Goal: Transaction & Acquisition: Download file/media

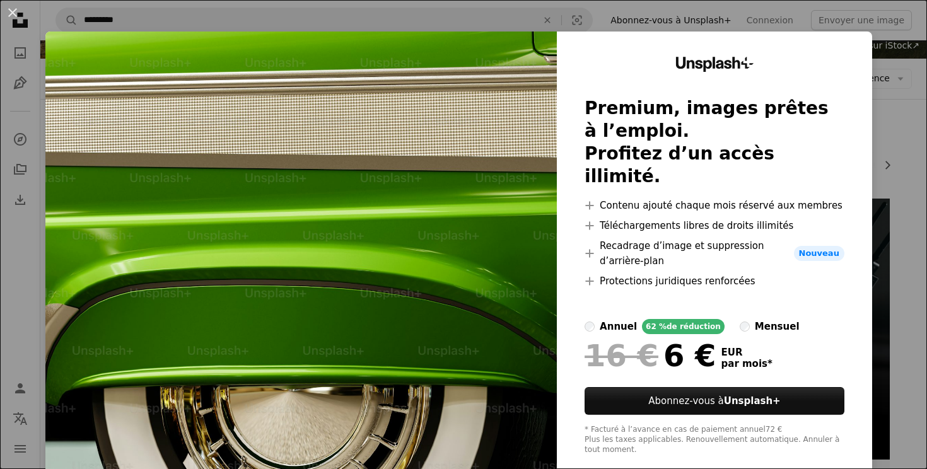
click at [299, 6] on div "An X shape Unsplash+ Premium, images prêtes à l’emploi. Profitez d’un accès ill…" at bounding box center [463, 234] width 927 height 469
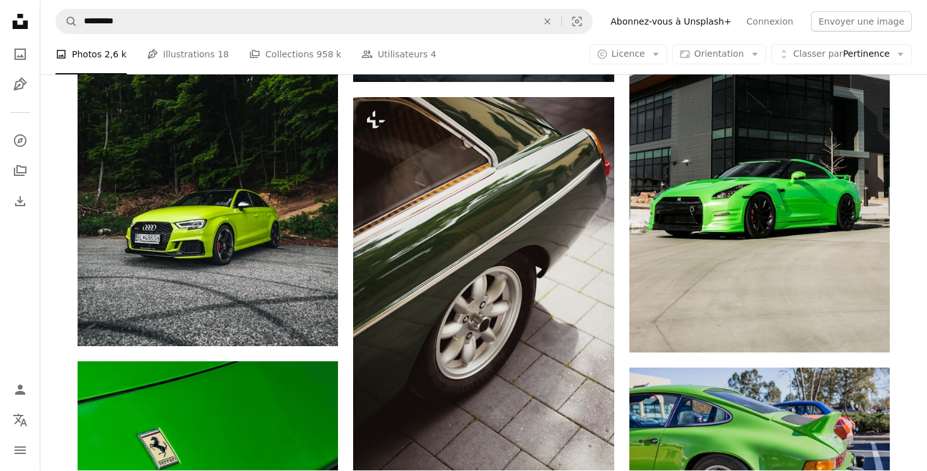
scroll to position [1703, 0]
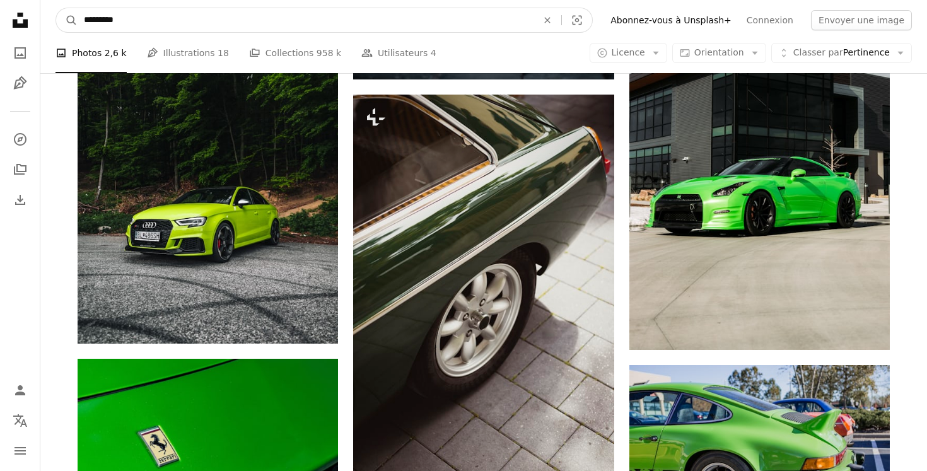
click at [193, 18] on input "*********" at bounding box center [306, 20] width 456 height 24
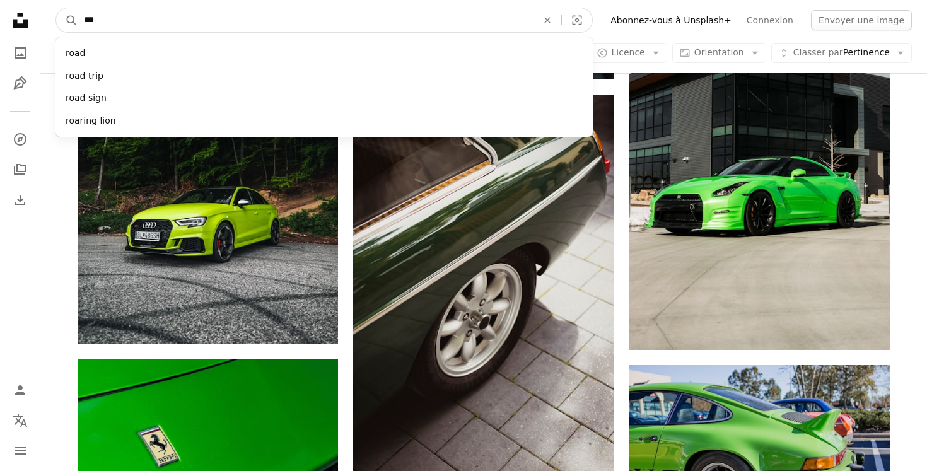
type input "****"
click button "A magnifying glass" at bounding box center [66, 20] width 21 height 24
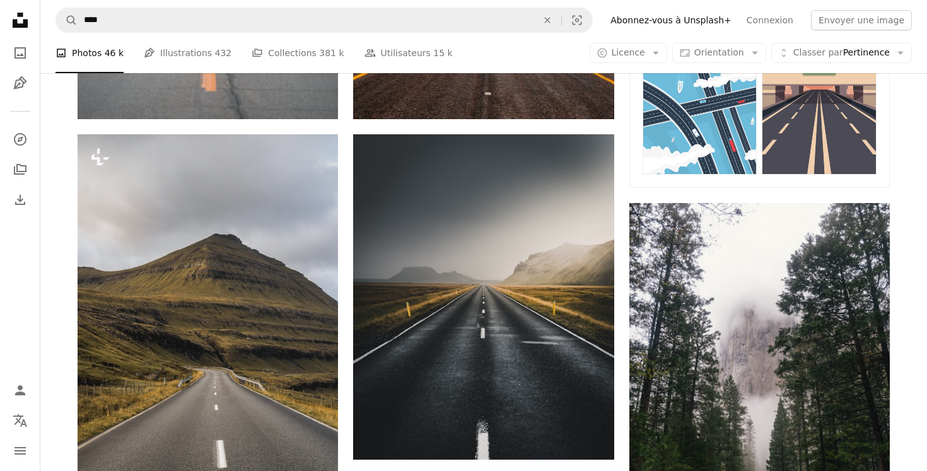
scroll to position [774, 0]
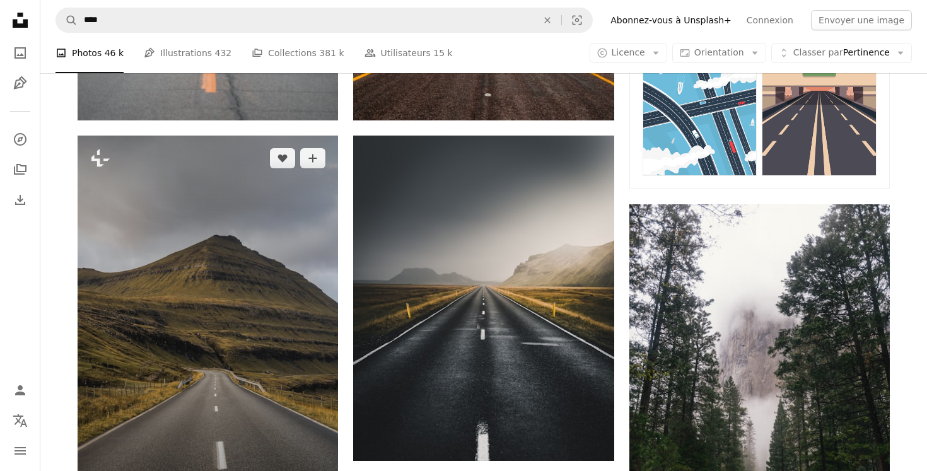
click at [267, 257] on img at bounding box center [208, 331] width 260 height 391
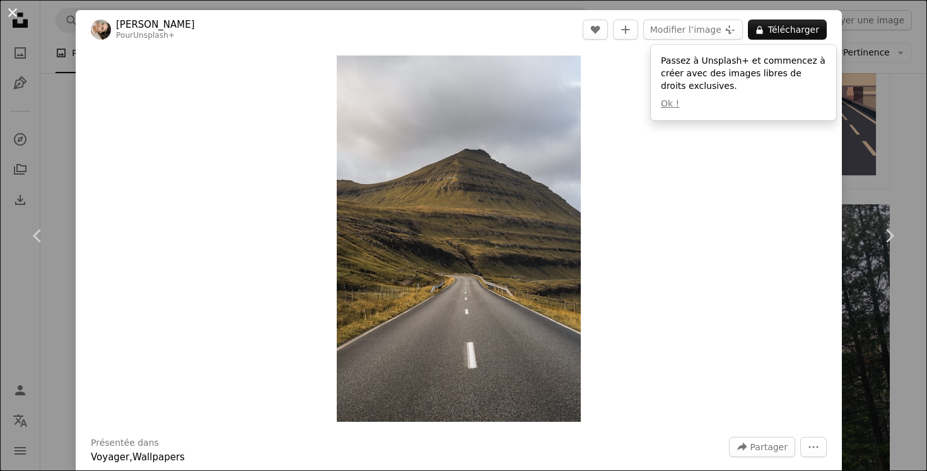
click at [14, 13] on button "An X shape" at bounding box center [12, 12] width 15 height 15
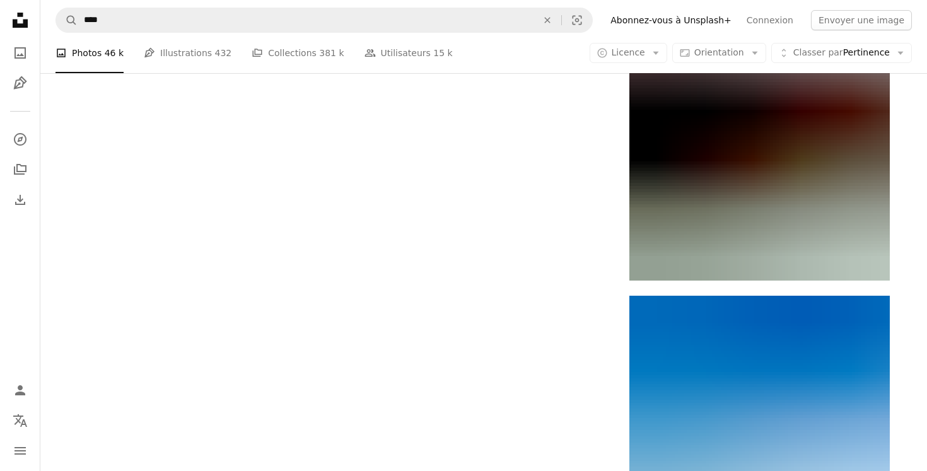
scroll to position [2265, 0]
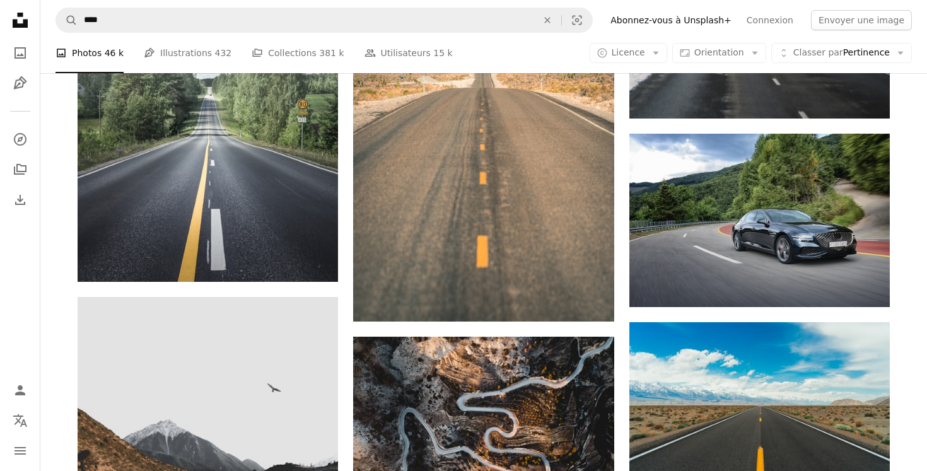
scroll to position [3581, 0]
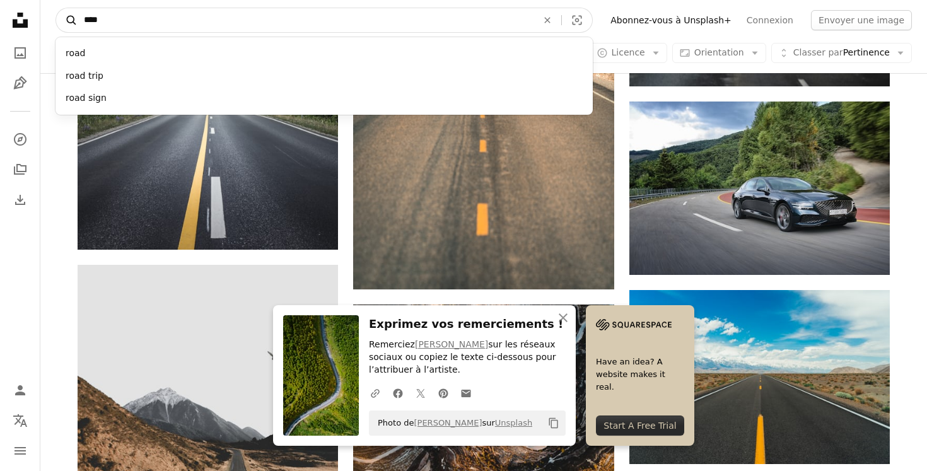
drag, startPoint x: 159, startPoint y: 24, endPoint x: 76, endPoint y: 23, distance: 83.2
click at [75, 23] on form "A magnifying glass **** road road trip road sign An X shape Visual search" at bounding box center [323, 20] width 537 height 25
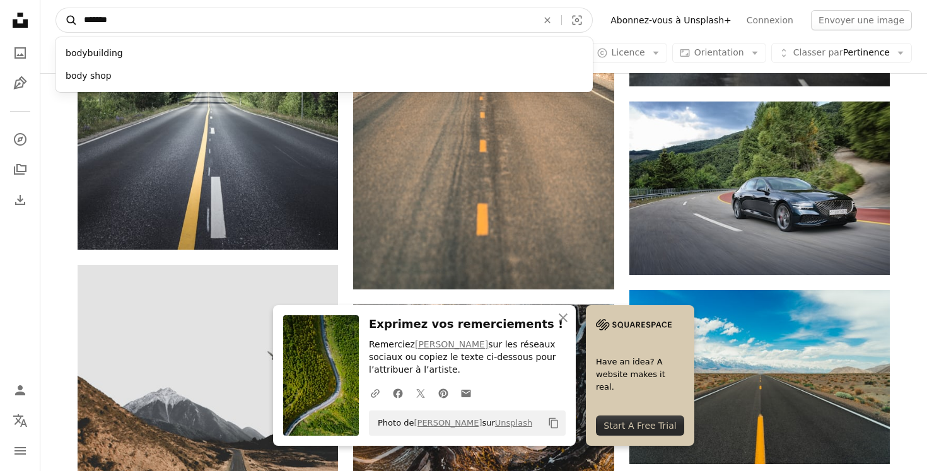
type input "********"
click button "A magnifying glass" at bounding box center [66, 20] width 21 height 24
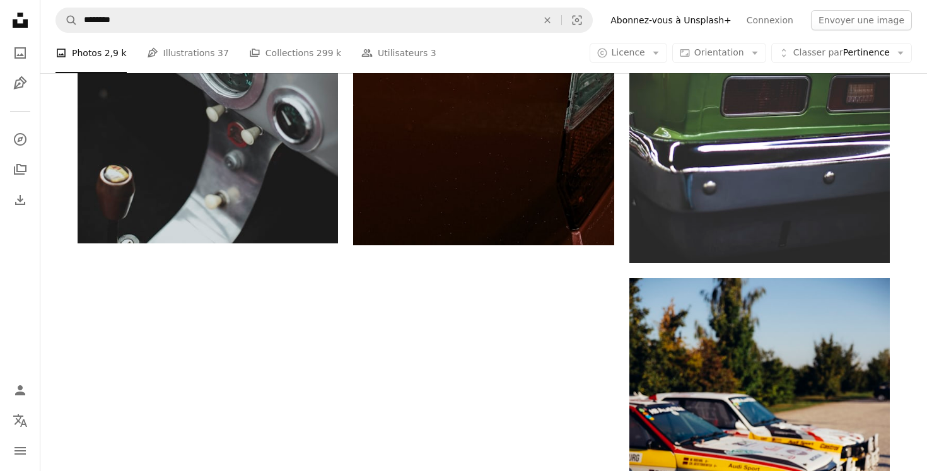
scroll to position [2435, 0]
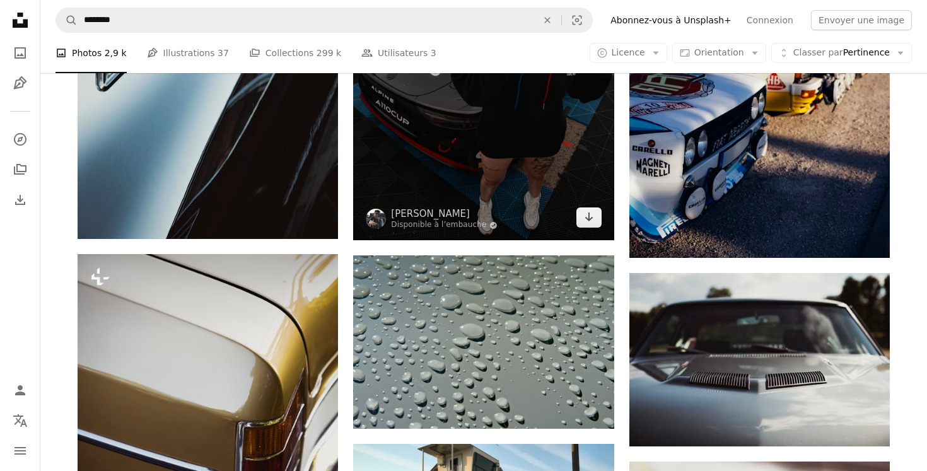
scroll to position [2842, 0]
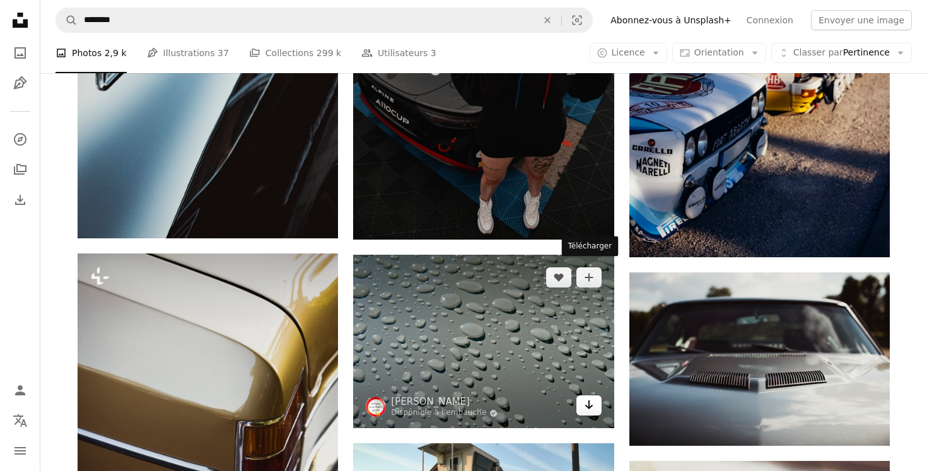
click at [593, 397] on icon "Arrow pointing down" at bounding box center [589, 404] width 10 height 15
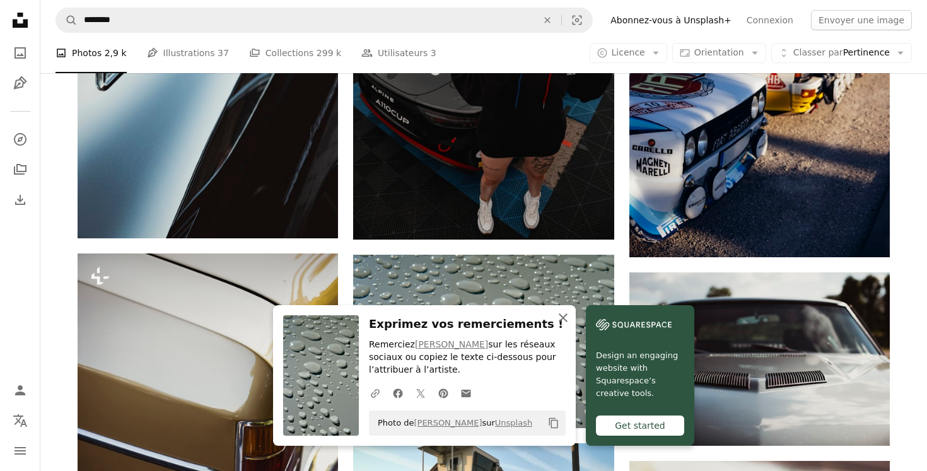
click at [571, 314] on icon "An X shape" at bounding box center [562, 317] width 15 height 15
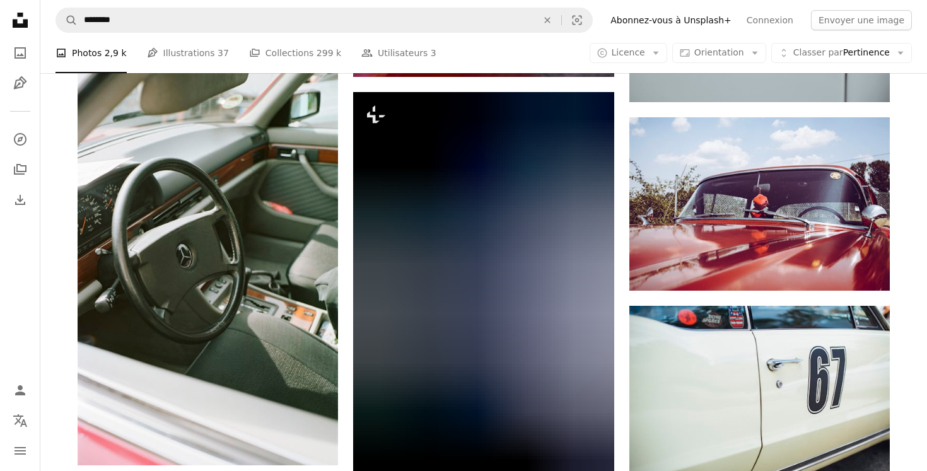
scroll to position [5814, 0]
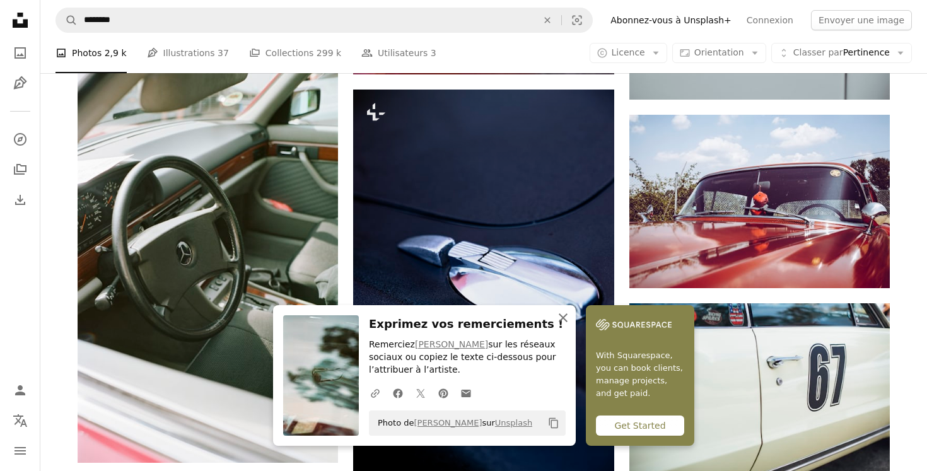
click at [567, 317] on icon "button" at bounding box center [563, 317] width 9 height 9
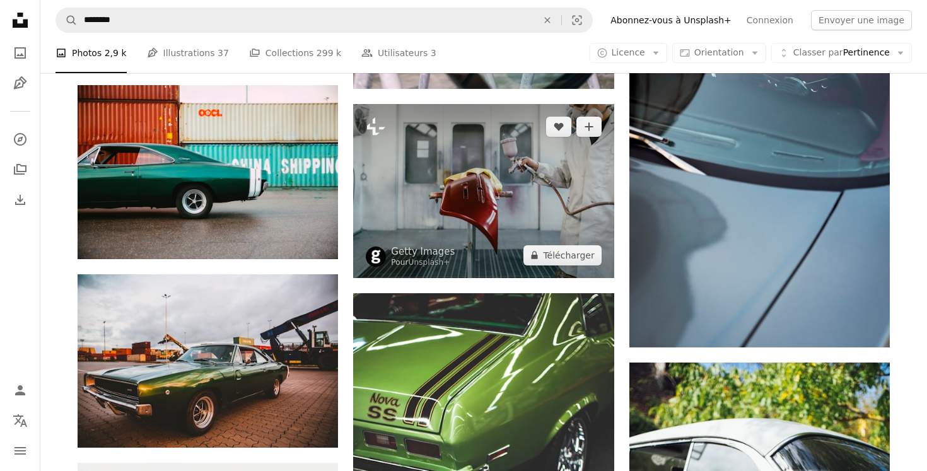
scroll to position [10054, 0]
